Goal: Task Accomplishment & Management: Manage account settings

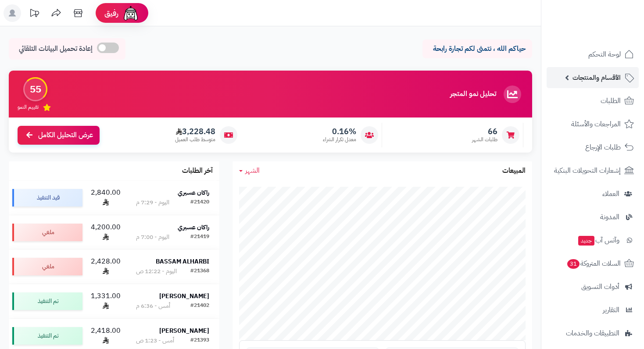
click at [610, 76] on span "الأقسام والمنتجات" at bounding box center [597, 78] width 48 height 12
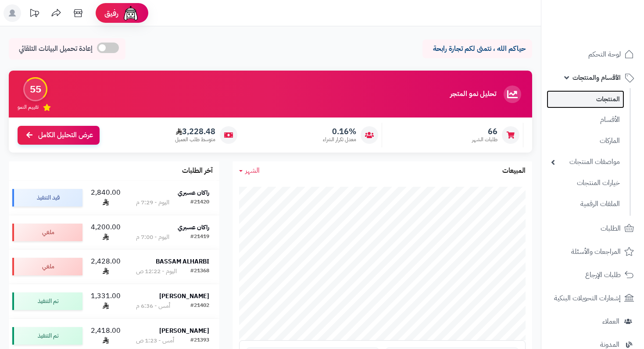
click at [605, 100] on link "المنتجات" at bounding box center [586, 99] width 78 height 18
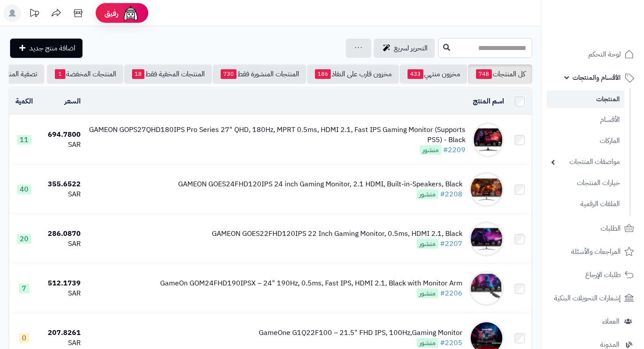
click at [472, 38] on input "text" at bounding box center [485, 48] width 94 height 20
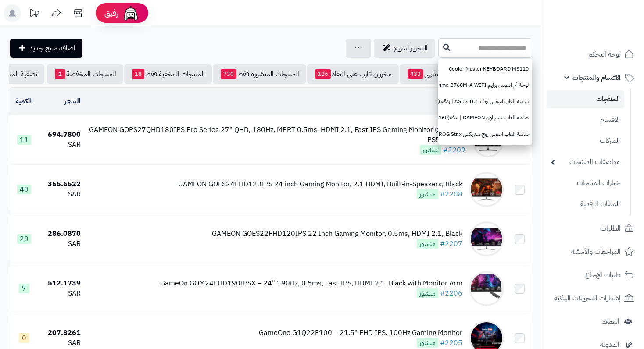
click at [471, 50] on input "text" at bounding box center [485, 48] width 94 height 20
paste input "**********"
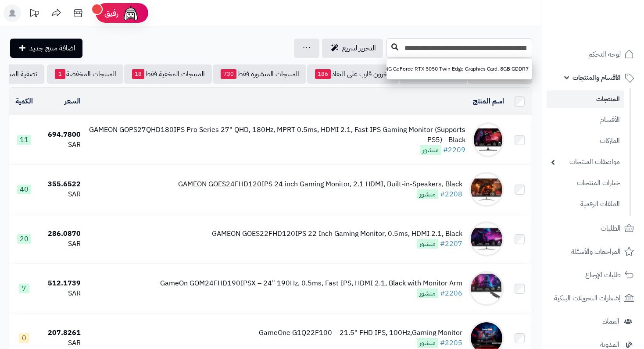
type input "**********"
click at [395, 54] on button at bounding box center [394, 47] width 13 height 17
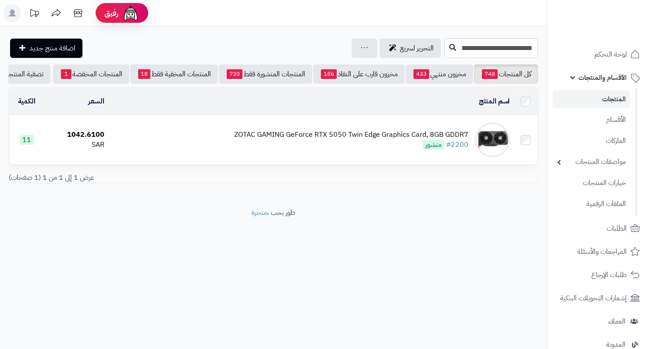
click at [395, 150] on div "ZOTAC GAMING GeForce RTX 5050 Twin Edge Graphics Card, 8GB GDDR7 #2200 منشور" at bounding box center [351, 140] width 234 height 20
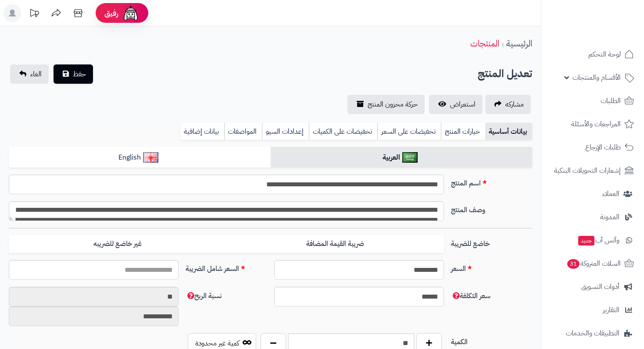
type input "*******"
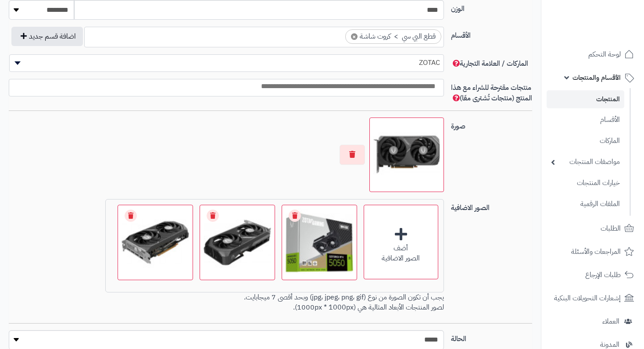
scroll to position [527, 0]
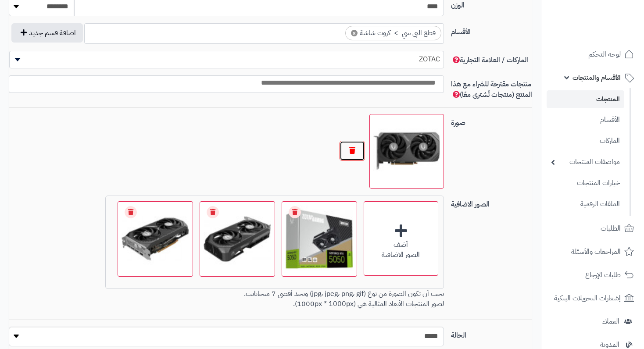
click at [348, 161] on button "button" at bounding box center [352, 151] width 25 height 20
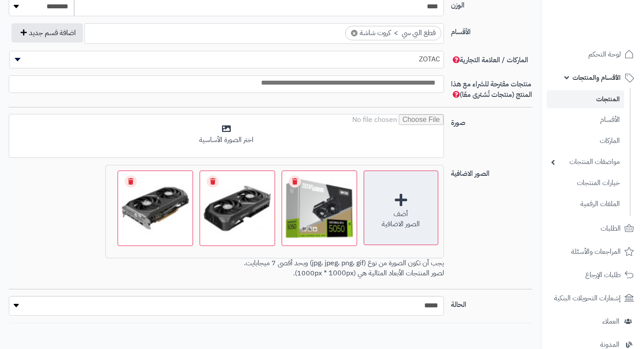
click at [403, 216] on div "أضف الصور الاضافية" at bounding box center [401, 208] width 75 height 75
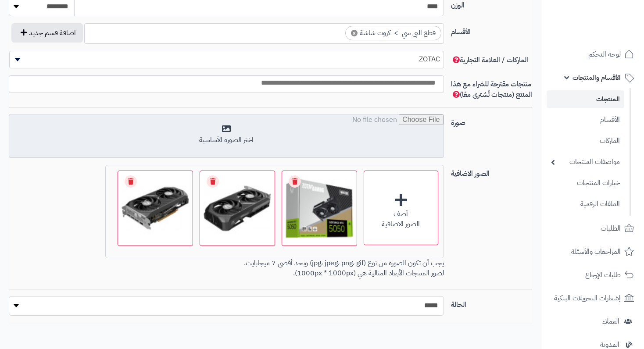
click at [232, 143] on input "file" at bounding box center [226, 137] width 434 height 44
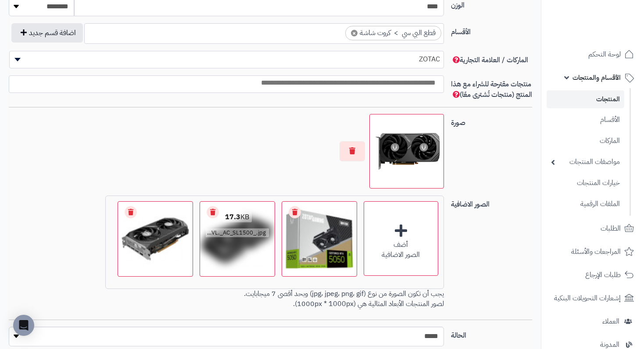
click at [298, 219] on link "Remove file" at bounding box center [295, 212] width 12 height 12
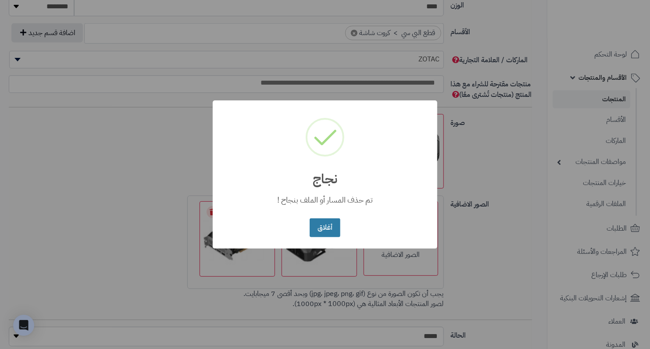
click at [319, 227] on button "أغلاق" at bounding box center [325, 228] width 30 height 19
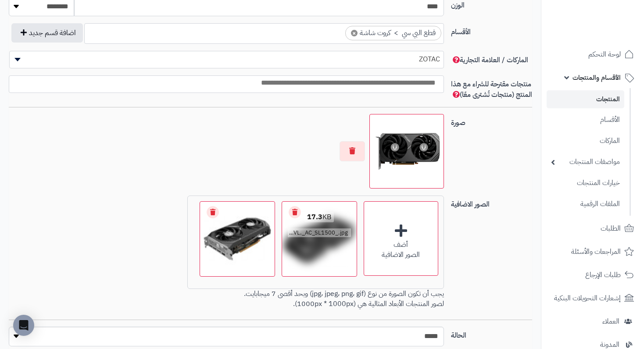
click at [293, 219] on link "Remove file" at bounding box center [295, 212] width 12 height 12
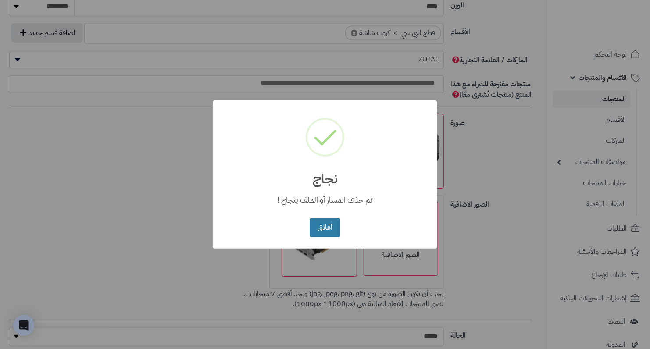
click at [320, 226] on button "أغلاق" at bounding box center [325, 228] width 30 height 19
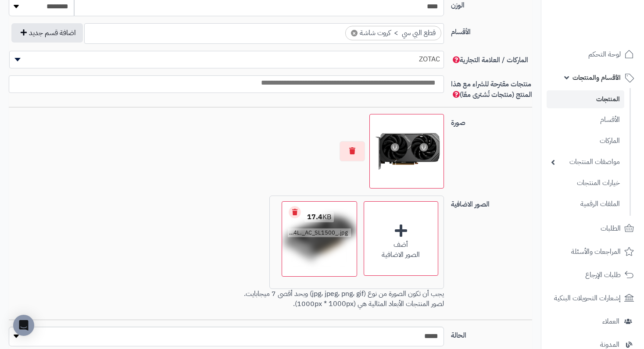
click at [297, 219] on link "Remove file" at bounding box center [295, 212] width 12 height 12
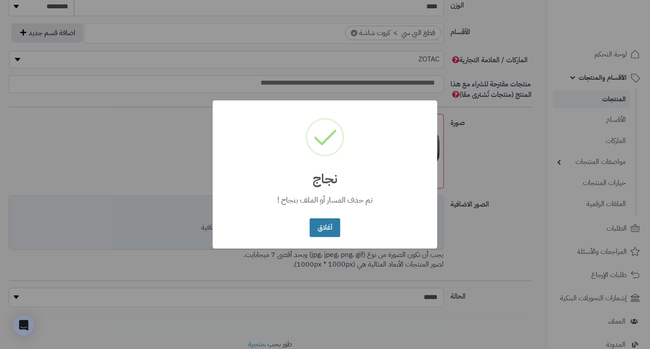
click at [329, 225] on button "أغلاق" at bounding box center [325, 228] width 30 height 19
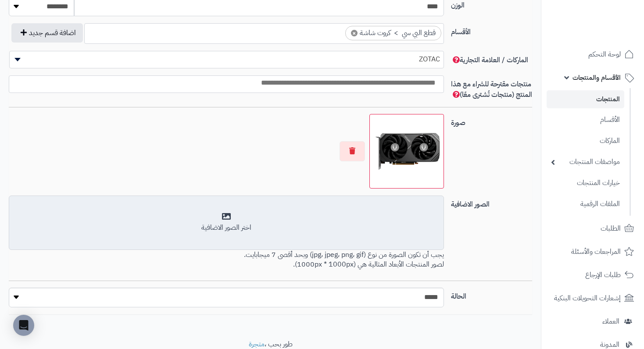
click at [208, 231] on div "اختر الصور الاضافية" at bounding box center [225, 228] width 423 height 10
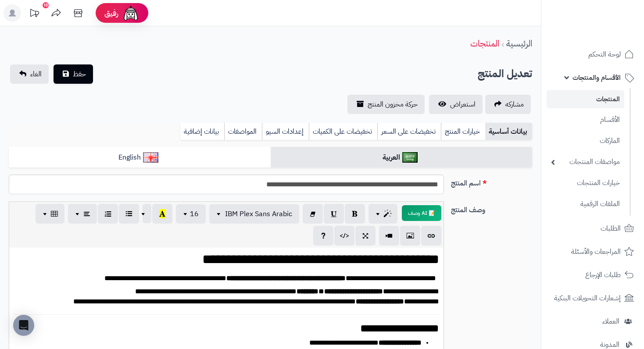
scroll to position [0, 0]
click at [80, 76] on span "حفظ" at bounding box center [79, 73] width 13 height 11
